Goal: Transaction & Acquisition: Purchase product/service

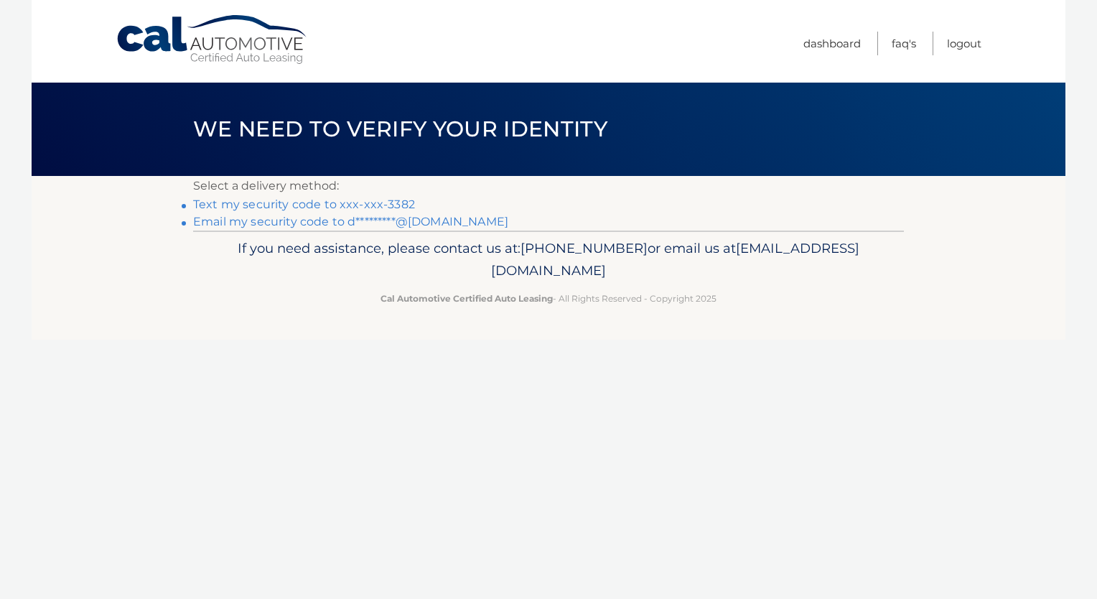
click at [383, 197] on link "Text my security code to xxx-xxx-3382" at bounding box center [304, 204] width 222 height 14
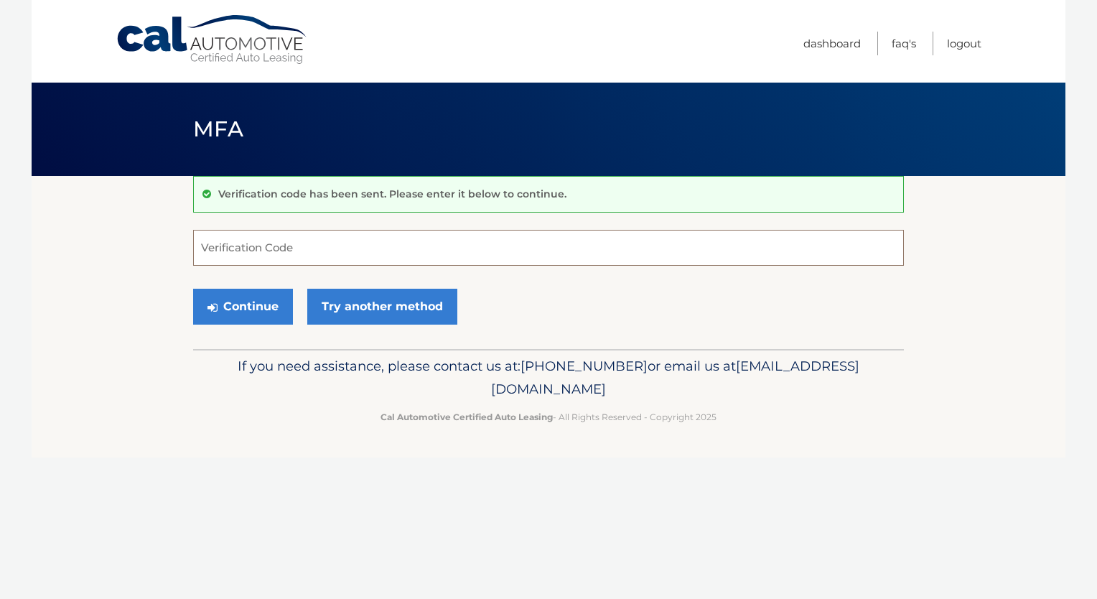
click at [325, 246] on input "Verification Code" at bounding box center [548, 248] width 710 height 36
type input "759060"
click at [235, 301] on button "Continue" at bounding box center [243, 306] width 100 height 36
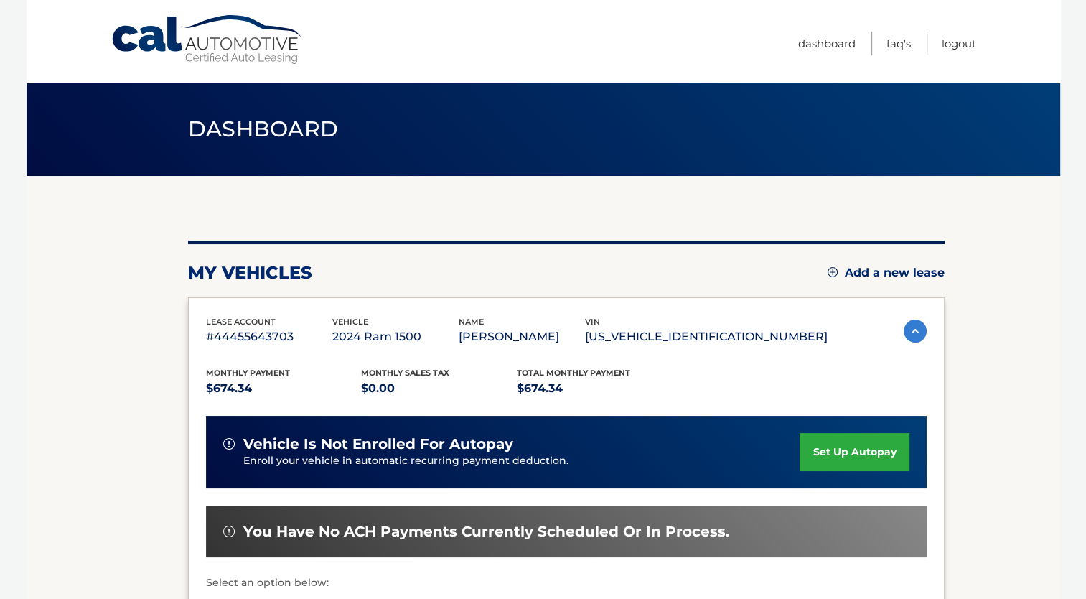
click at [124, 472] on section "my vehicles Add a new lease lease account #44455643703 vehicle 2024 Ram 1500 na…" at bounding box center [543, 468] width 1033 height 585
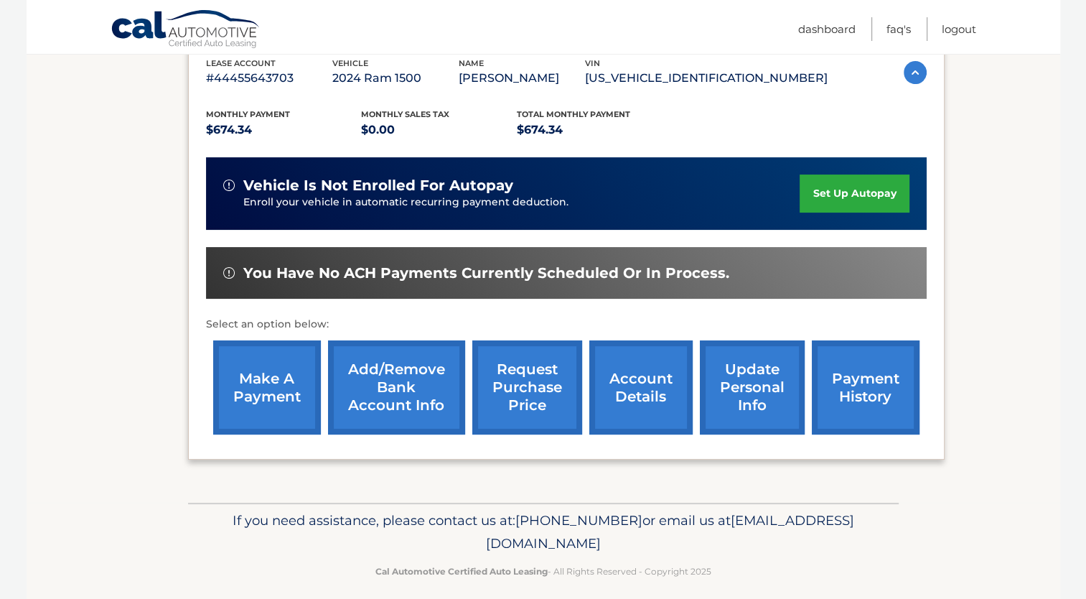
scroll to position [269, 0]
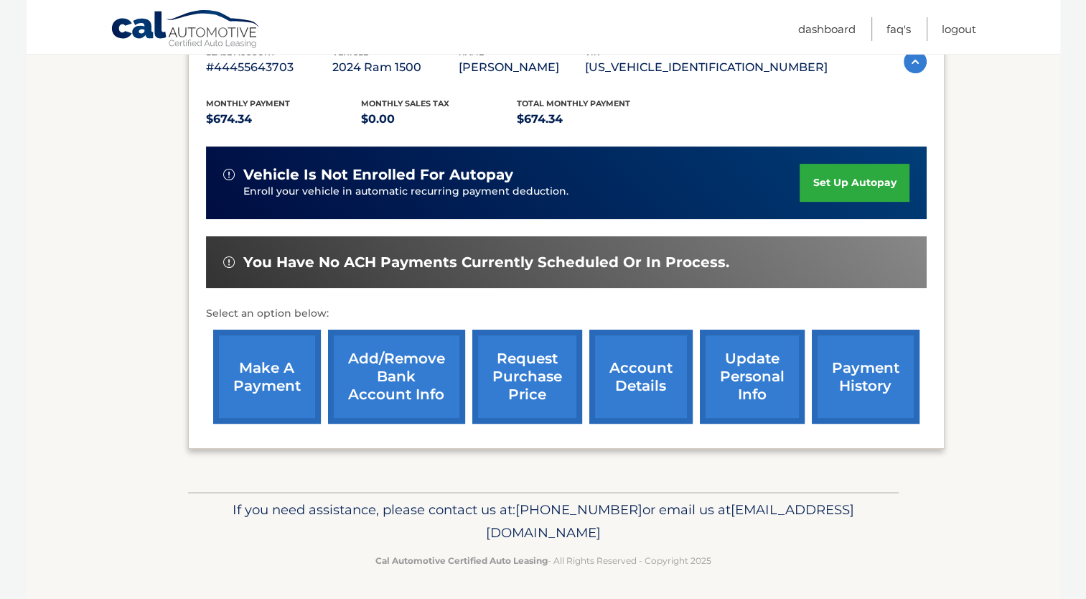
click at [266, 365] on link "make a payment" at bounding box center [267, 376] width 108 height 94
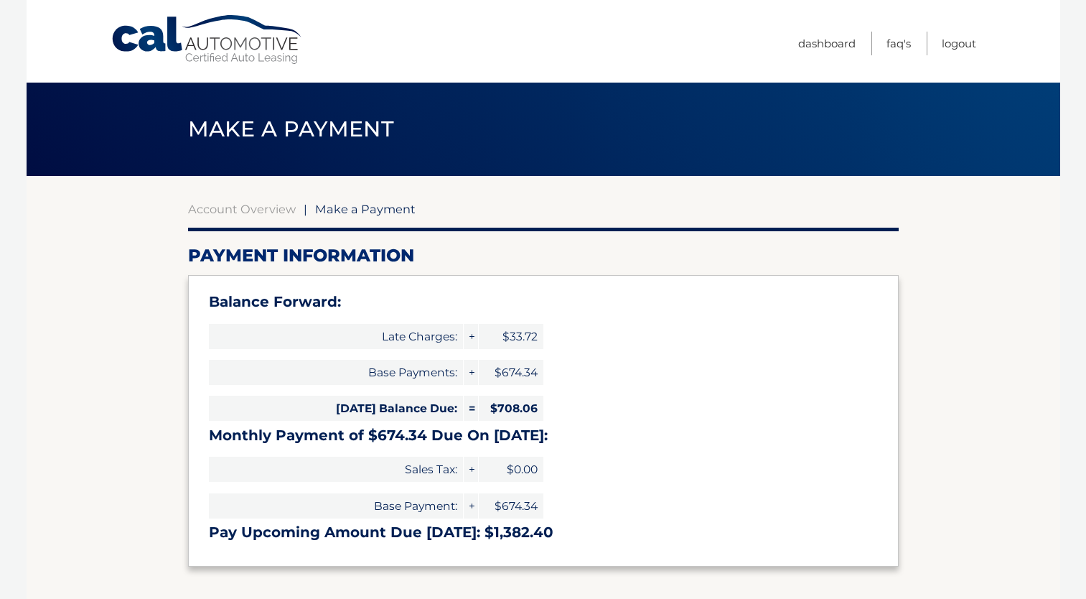
select select "ZjcxZjVjOTEtZjc3OC00ZTE3LWIxYTMtN2Q0OWU5ODVlNDhi"
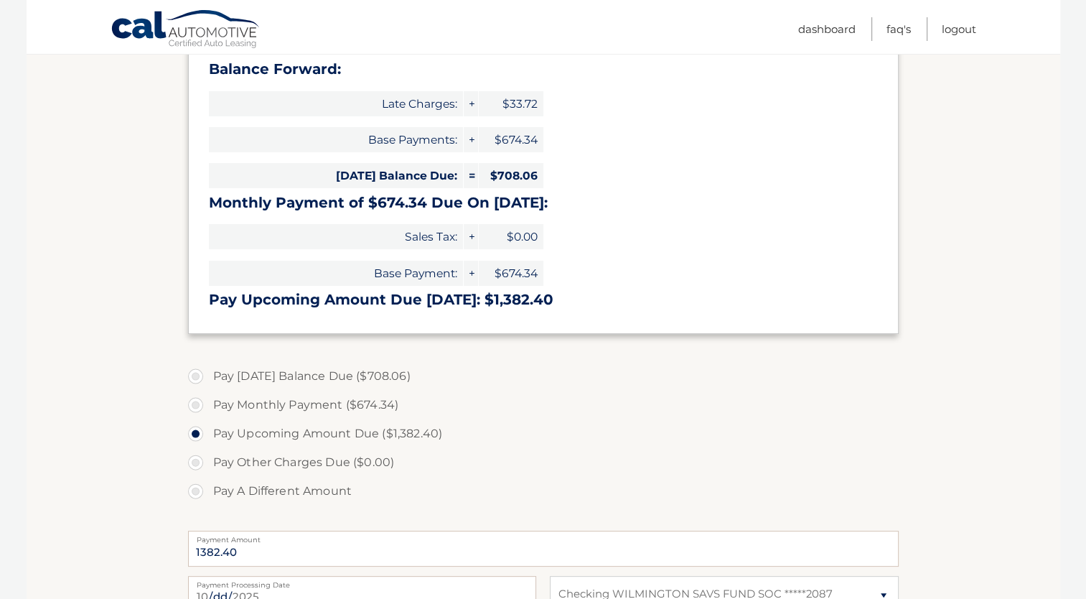
scroll to position [239, 0]
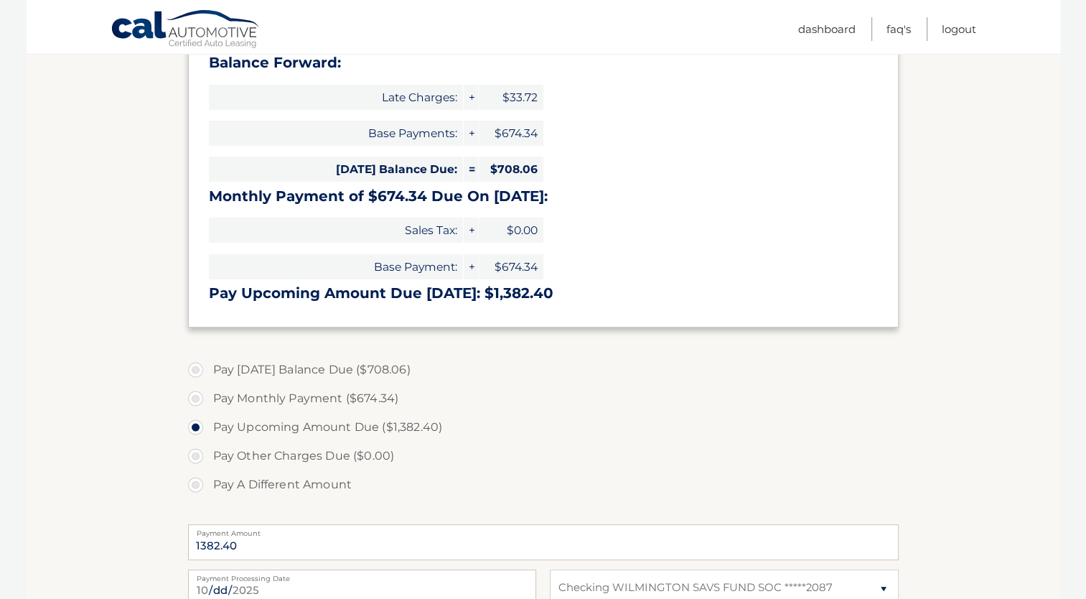
click at [198, 398] on label "Pay Monthly Payment ($674.34)" at bounding box center [543, 398] width 710 height 29
click at [198, 398] on input "Pay Monthly Payment ($674.34)" at bounding box center [201, 395] width 14 height 23
radio input "true"
type input "674.34"
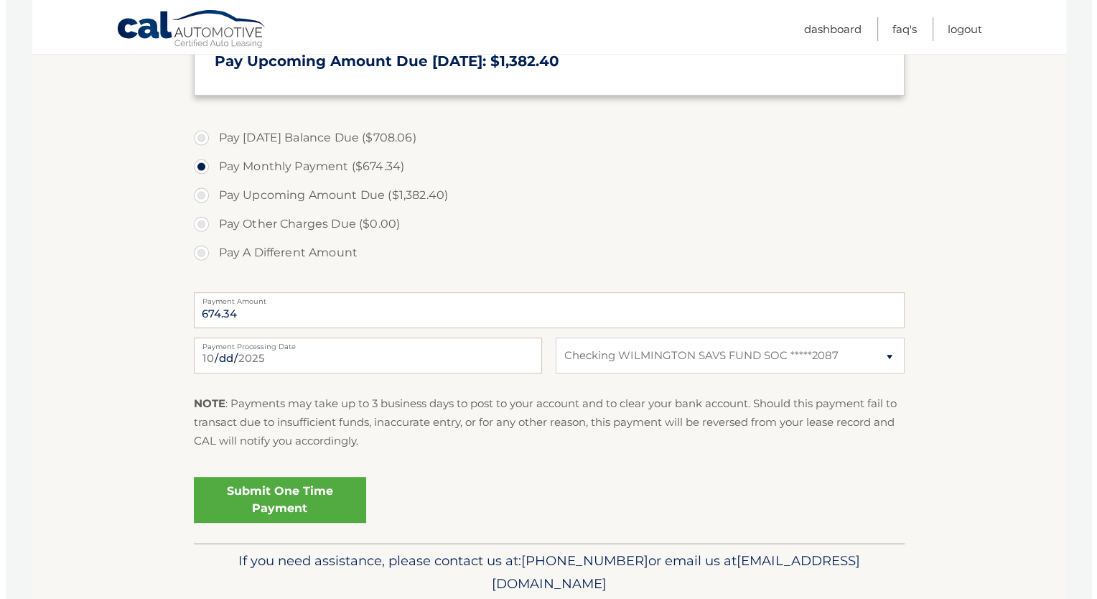
scroll to position [474, 0]
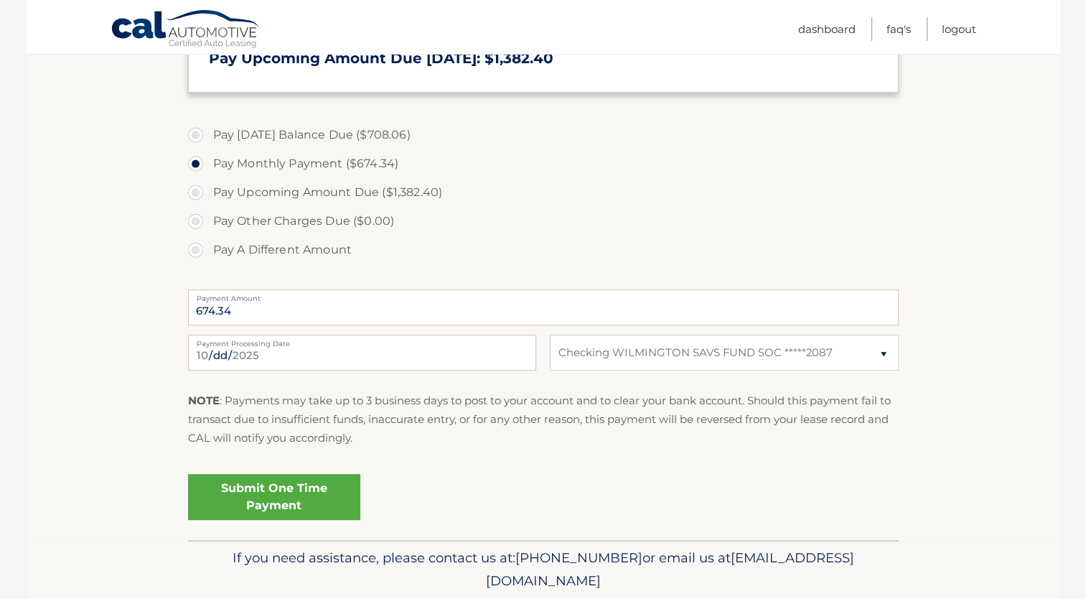
click at [262, 486] on link "Submit One Time Payment" at bounding box center [274, 497] width 172 height 46
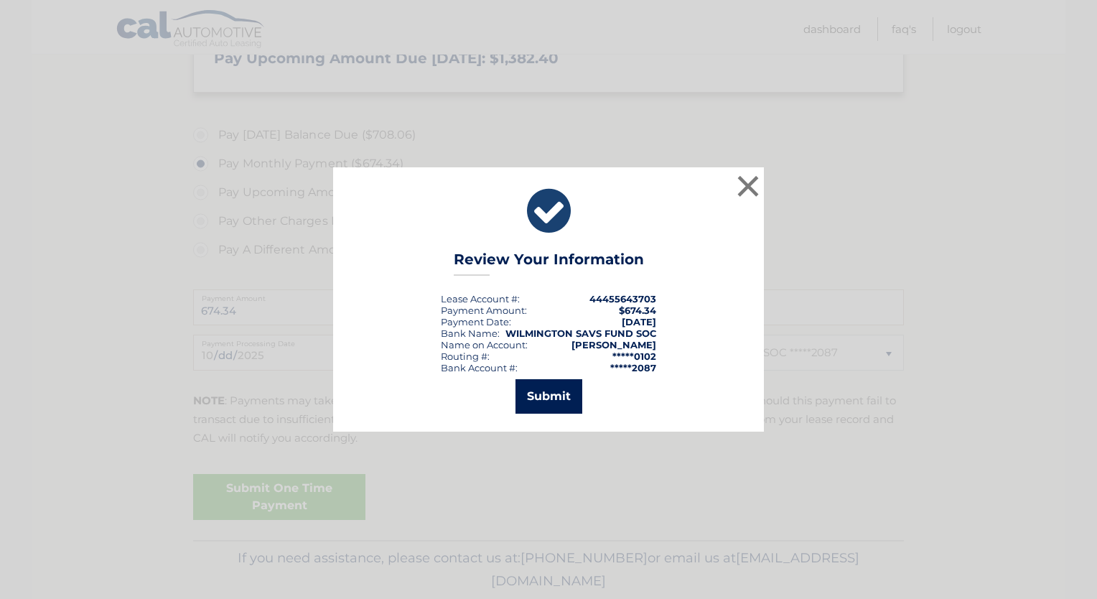
click at [545, 394] on button "Submit" at bounding box center [548, 396] width 67 height 34
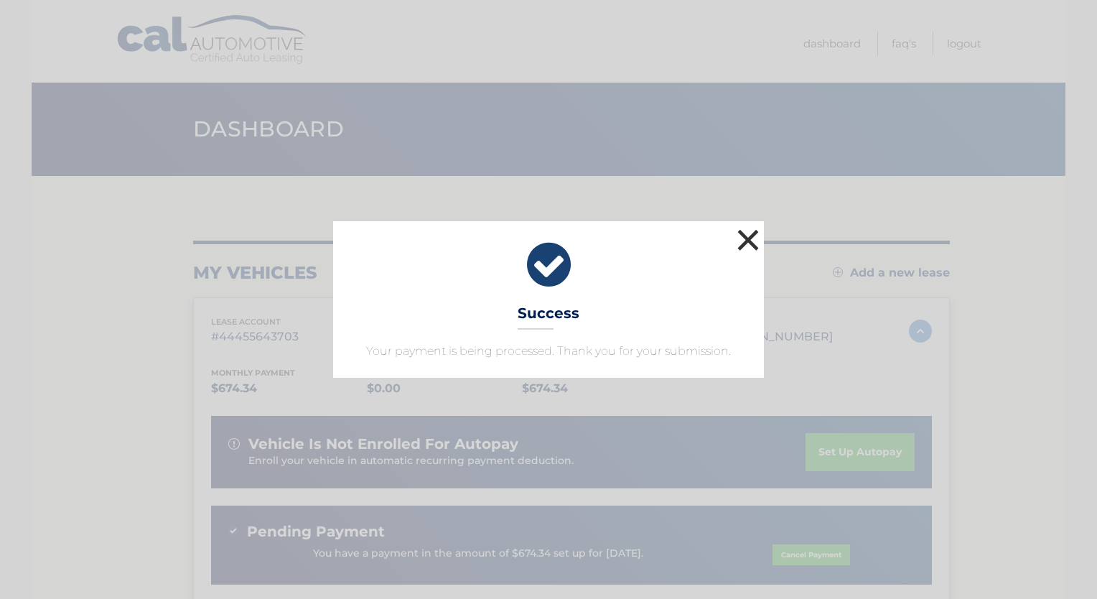
click at [749, 242] on button "×" at bounding box center [747, 239] width 29 height 29
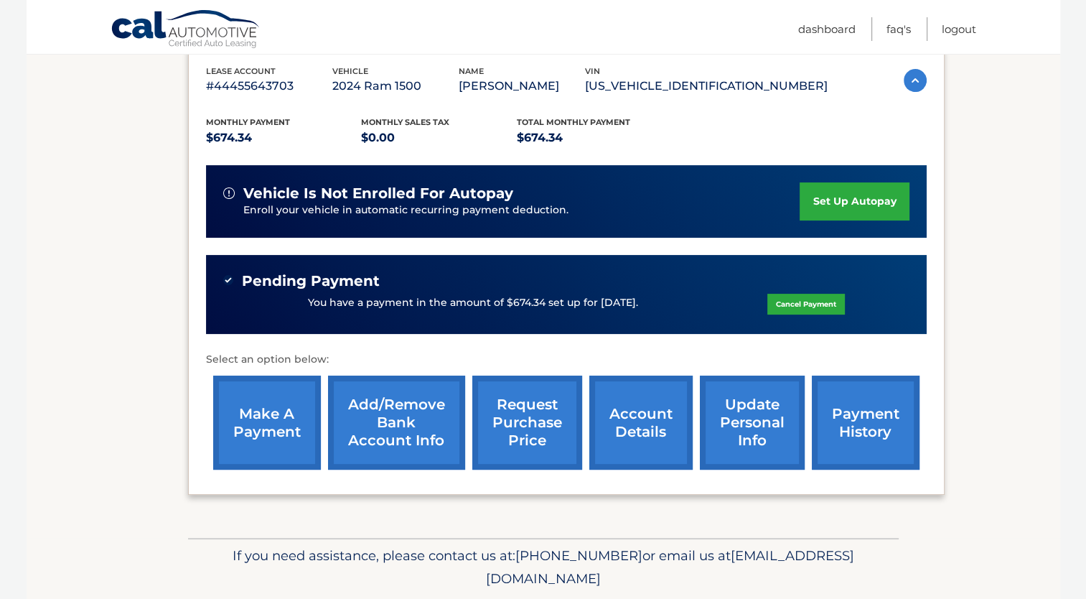
scroll to position [251, 0]
